Goal: Task Accomplishment & Management: Manage account settings

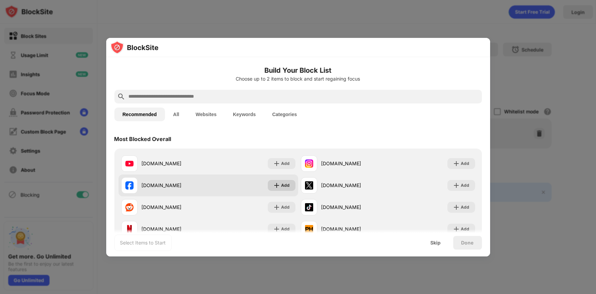
click at [281, 187] on div "Add" at bounding box center [282, 185] width 28 height 11
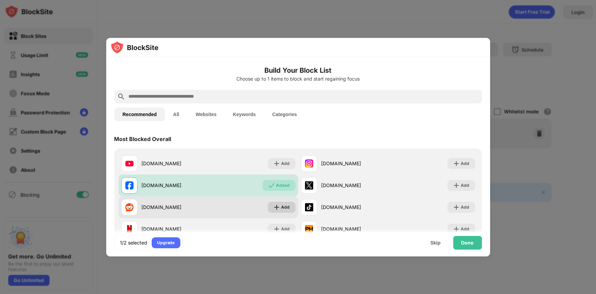
click at [282, 210] on div "Add" at bounding box center [286, 207] width 9 height 7
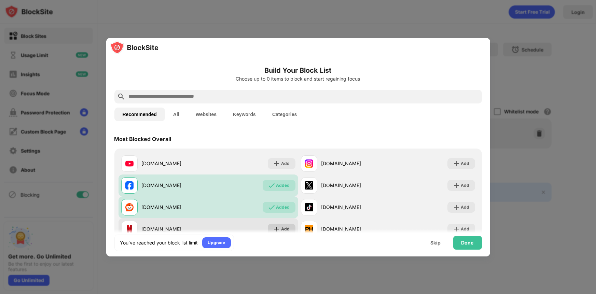
click at [282, 227] on div "Add" at bounding box center [286, 229] width 9 height 7
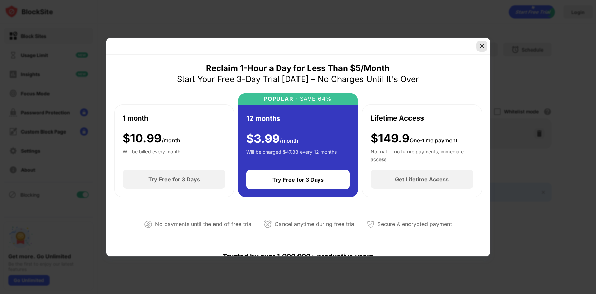
click at [484, 48] on img at bounding box center [482, 46] width 7 height 7
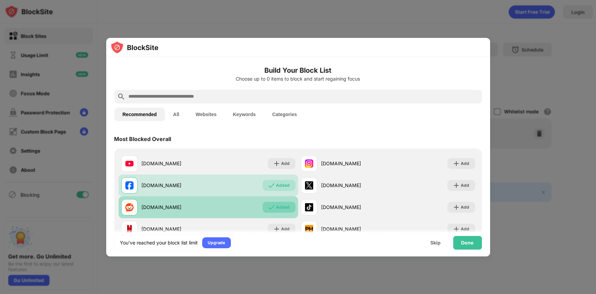
click at [268, 210] on div "Added" at bounding box center [279, 207] width 33 height 11
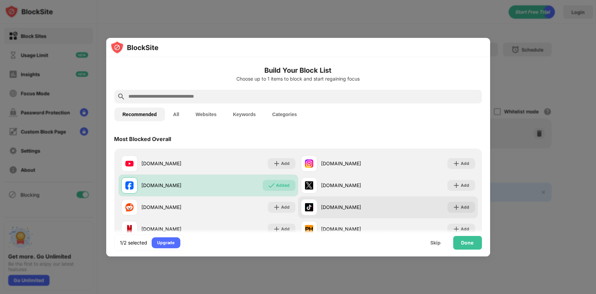
click at [371, 204] on div "[DOMAIN_NAME]" at bounding box center [355, 207] width 67 height 7
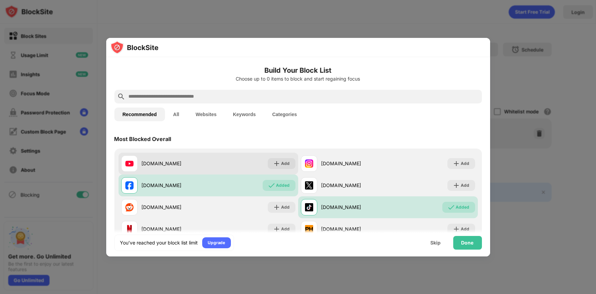
click at [207, 160] on div "[DOMAIN_NAME]" at bounding box center [175, 163] width 67 height 7
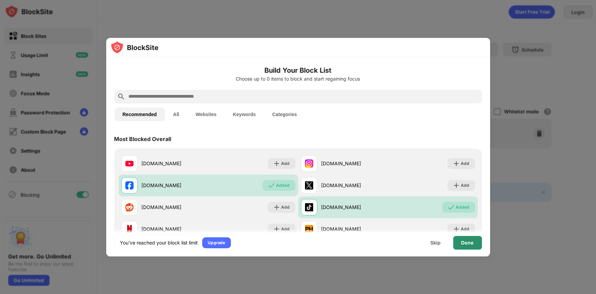
click at [454, 246] on div "Done" at bounding box center [468, 243] width 29 height 14
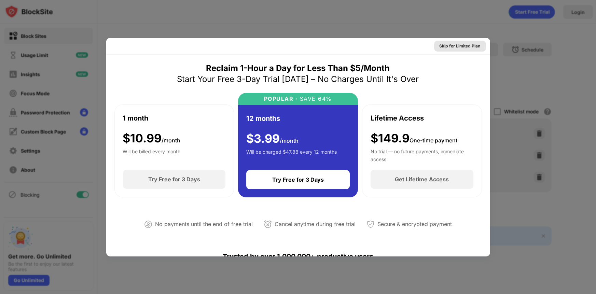
click at [464, 46] on div "Skip for Limited Plan" at bounding box center [460, 46] width 41 height 7
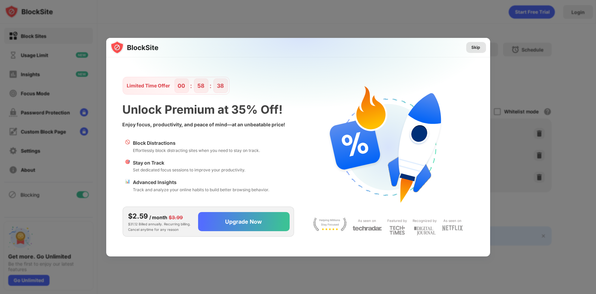
click at [473, 47] on div "Skip" at bounding box center [476, 47] width 9 height 7
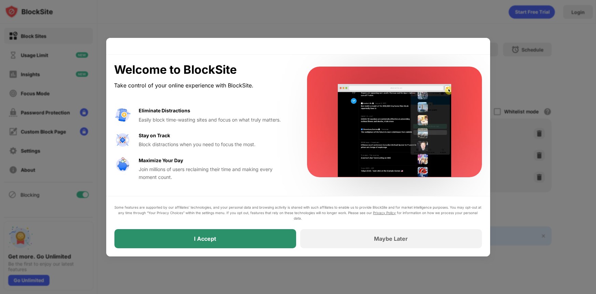
click at [275, 236] on div "I Accept" at bounding box center [206, 238] width 182 height 19
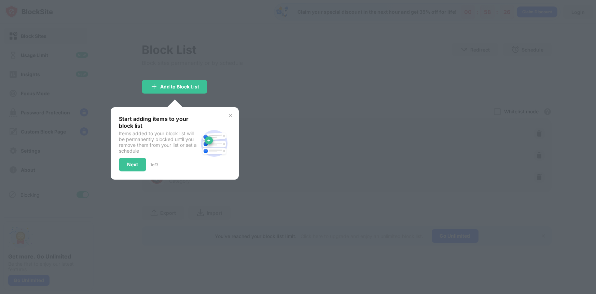
click at [232, 116] on img at bounding box center [230, 115] width 5 height 5
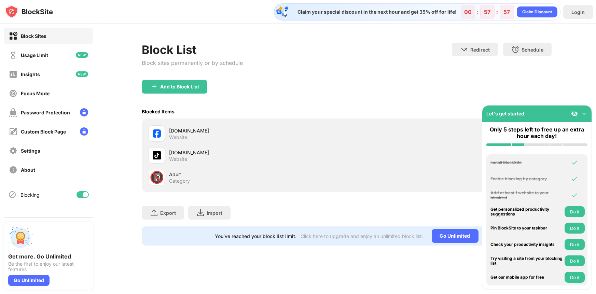
click at [400, 276] on div "Claim your special discount in the next hour and get 35% off for life! 00 : 57 …" at bounding box center [346, 147] width 499 height 294
